Goal: Task Accomplishment & Management: Use online tool/utility

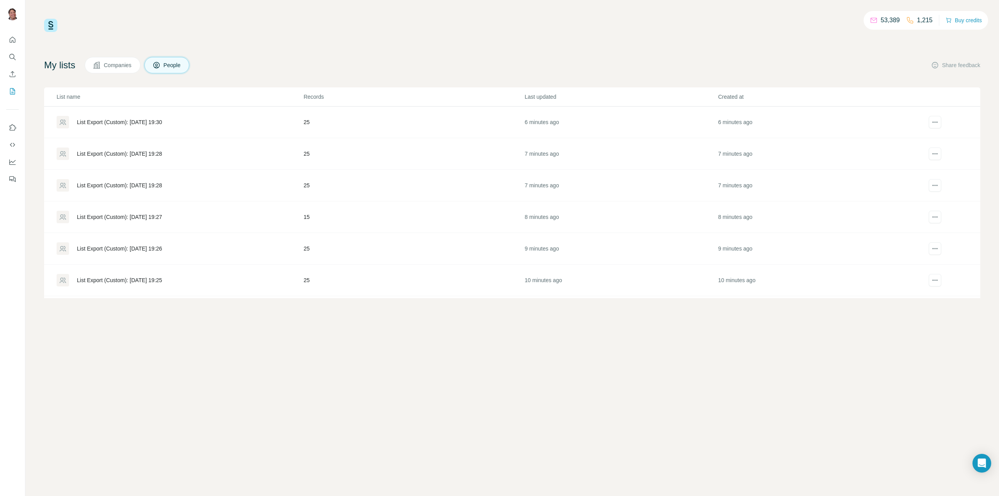
click at [109, 123] on div "List Export (Custom): [DATE] 19:30" at bounding box center [119, 122] width 85 height 8
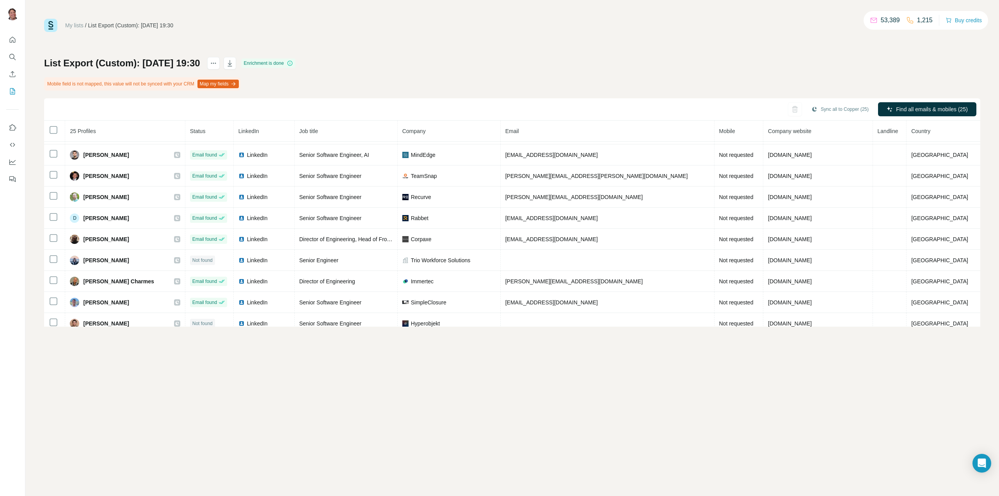
scroll to position [237, 0]
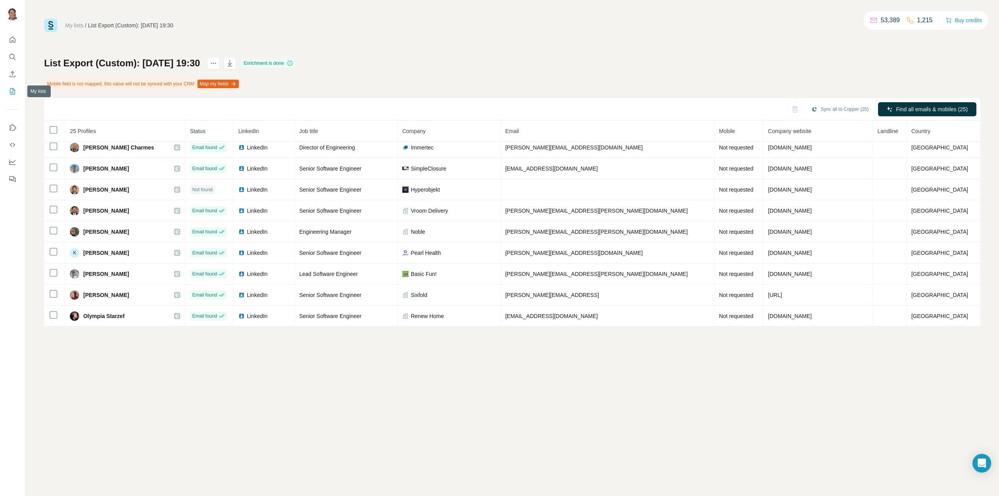
click at [11, 93] on icon "My lists" at bounding box center [13, 90] width 4 height 5
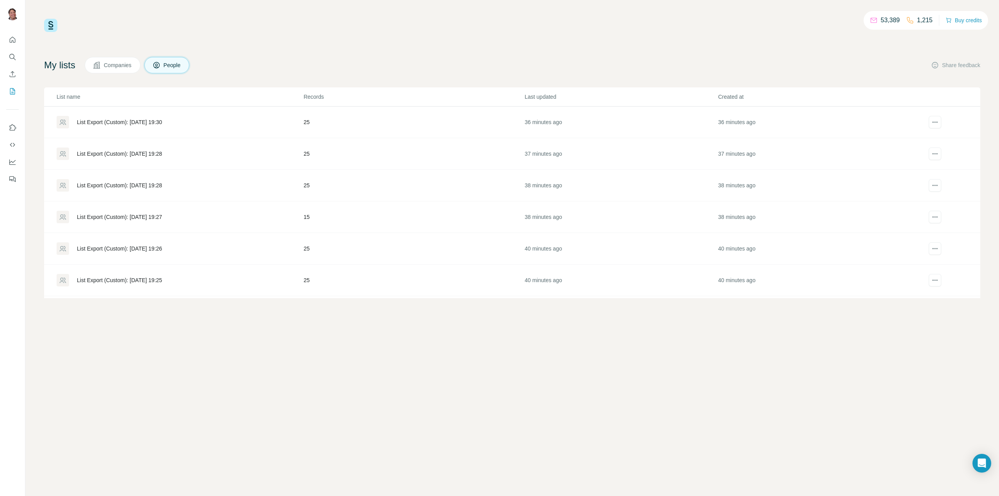
click at [150, 151] on div "List Export (Custom): [DATE] 19:28" at bounding box center [119, 154] width 85 height 8
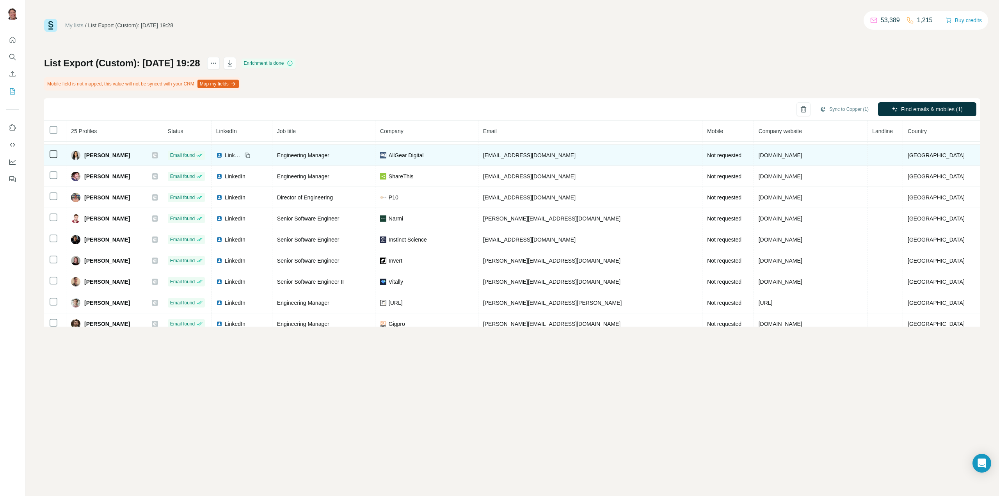
scroll to position [342, 0]
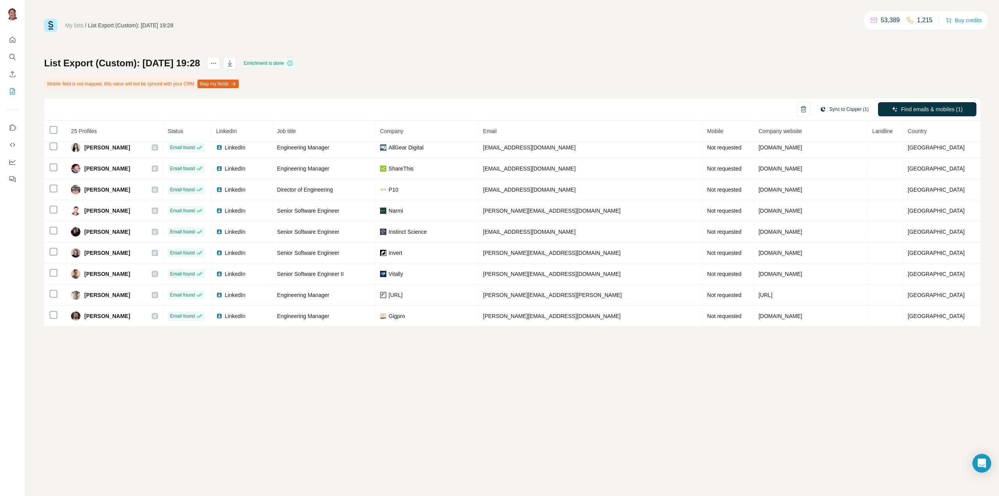
click at [850, 107] on button "Sync to Copper (1)" at bounding box center [845, 109] width 60 height 12
click at [822, 177] on button "Sync to Copper" at bounding box center [828, 178] width 87 height 16
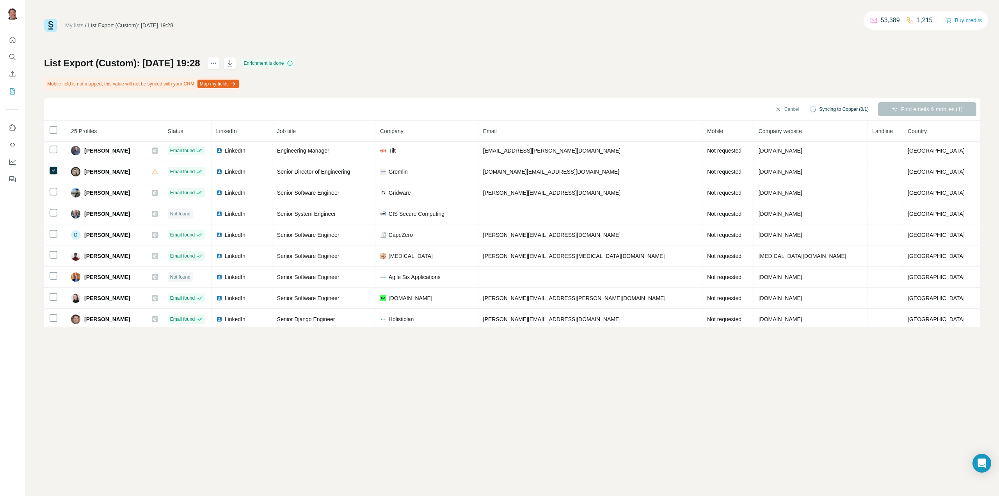
scroll to position [69, 0]
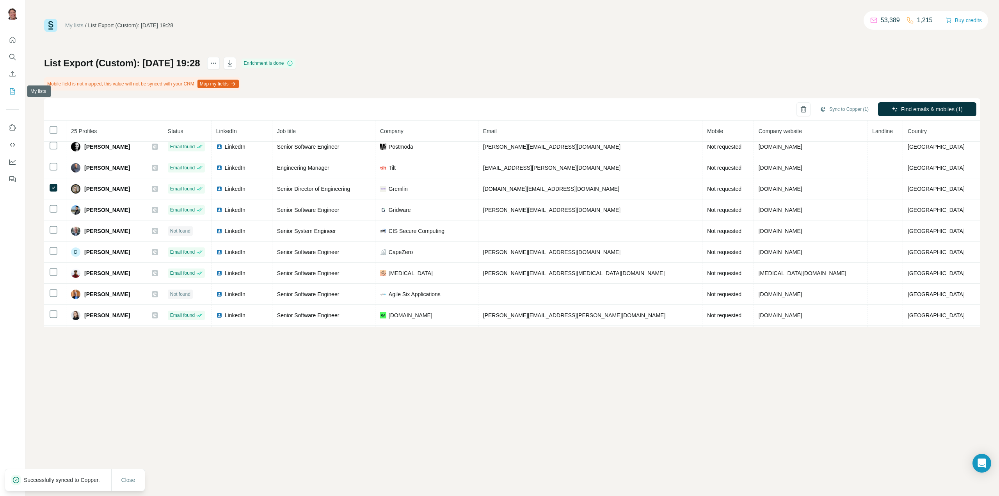
click at [9, 93] on icon "My lists" at bounding box center [13, 91] width 8 height 8
